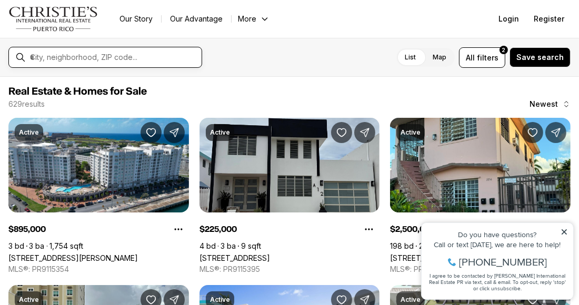
click at [153, 61] on input "text" at bounding box center [113, 57] width 167 height 9
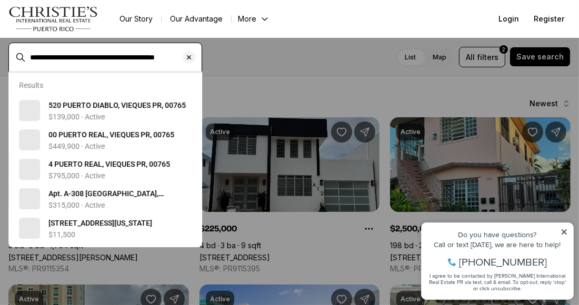
type input "**********"
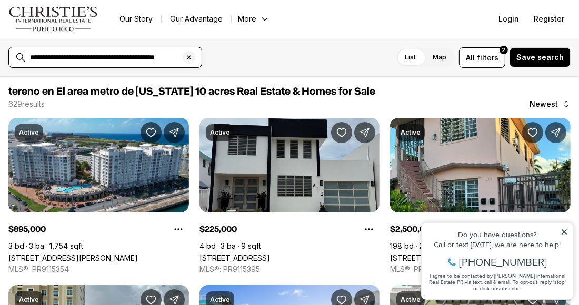
click at [156, 58] on input "**********" at bounding box center [113, 57] width 167 height 9
